Goal: Find specific page/section: Find specific page/section

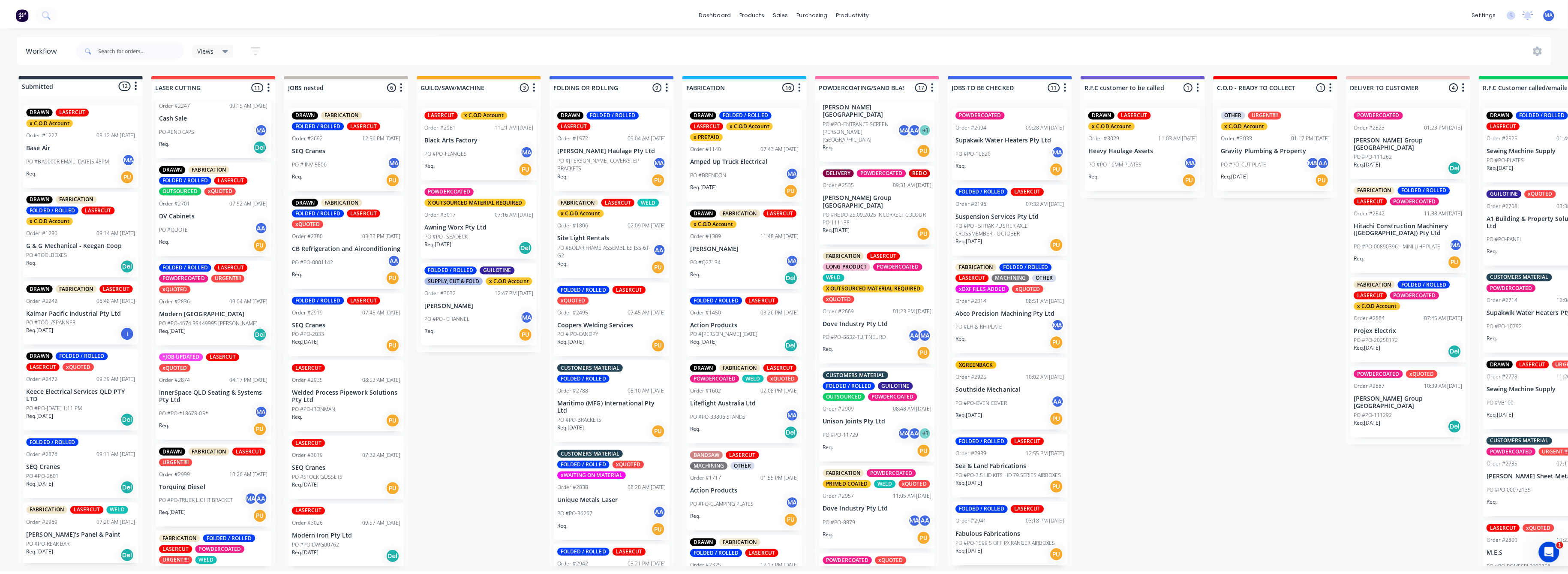
scroll to position [229, 0]
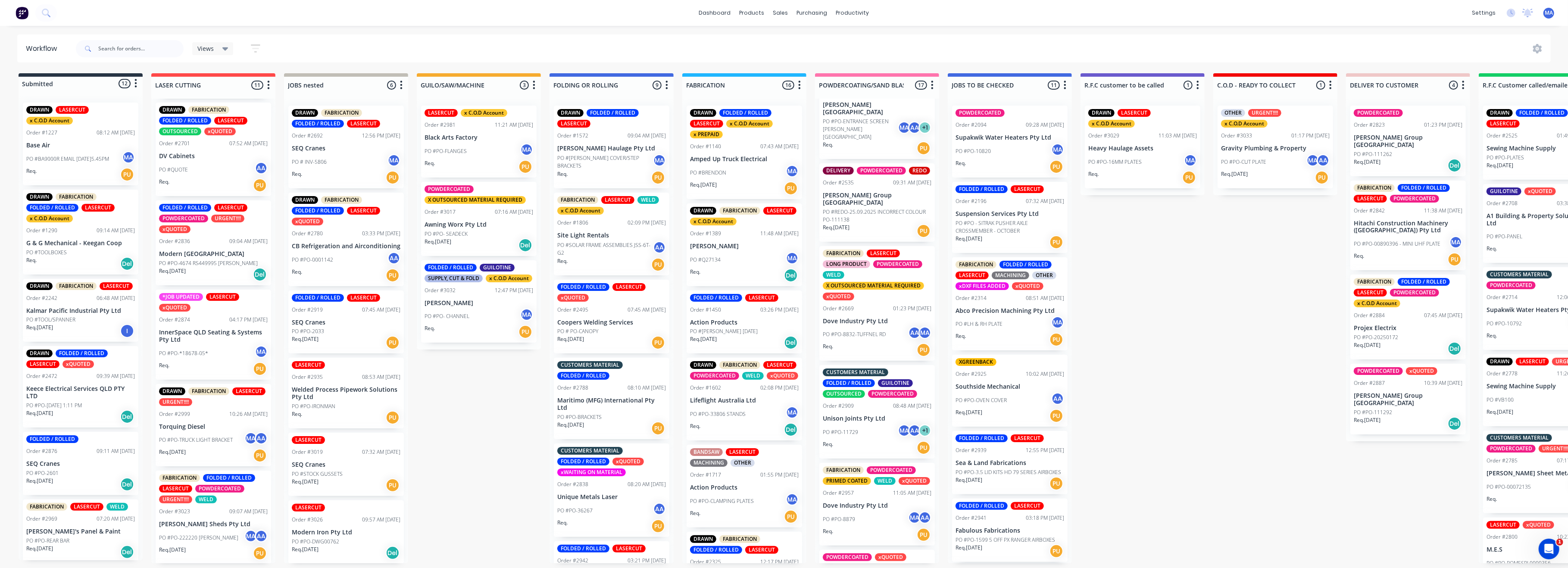
click at [193, 258] on div "FOLDED / ROLLED LASERCUT POWDERCOATED URGENT!!!! xQUOTED Order #2836 09:04 AM […" at bounding box center [213, 242] width 116 height 85
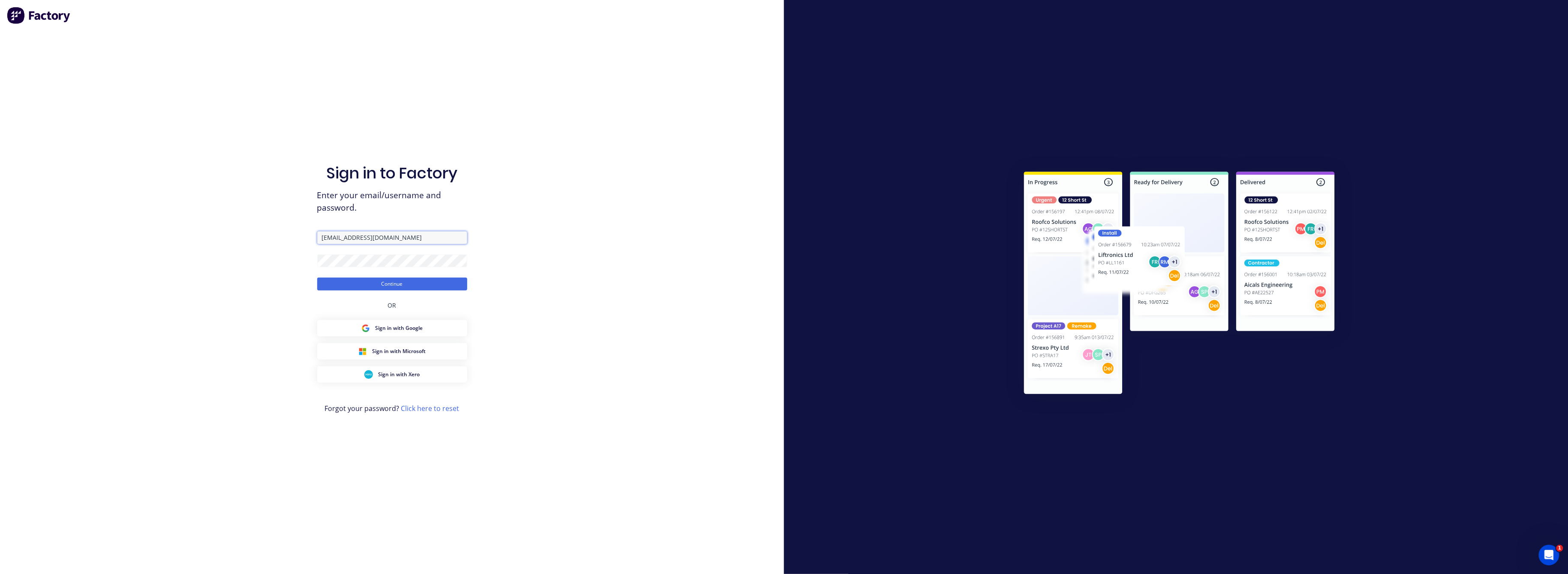
click at [397, 237] on input "[EMAIL_ADDRESS][DOMAIN_NAME]" at bounding box center [392, 238] width 150 height 13
type input "[EMAIL_ADDRESS][DOMAIN_NAME]"
click at [395, 283] on button "Continue" at bounding box center [392, 284] width 150 height 13
